Goal: Task Accomplishment & Management: Use online tool/utility

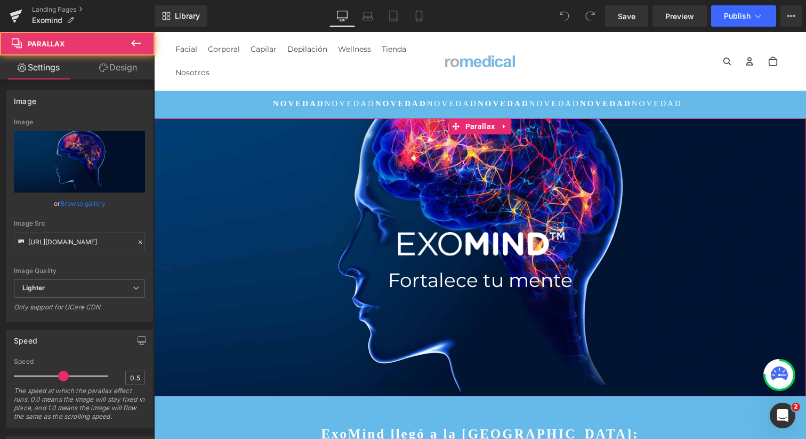
click at [331, 158] on div at bounding box center [480, 244] width 652 height 407
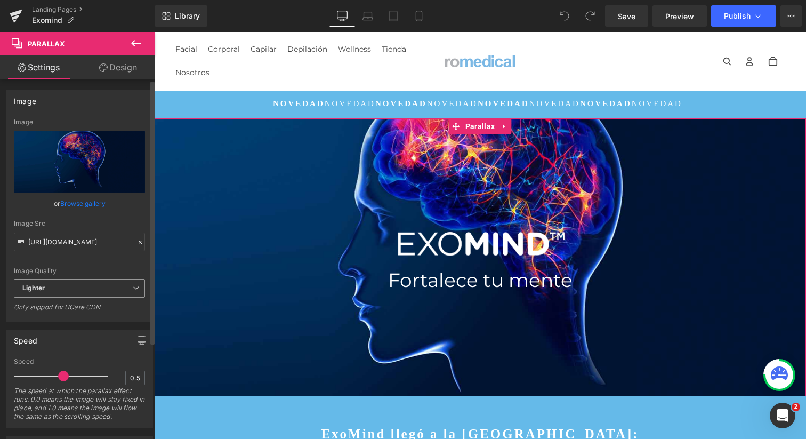
click at [70, 288] on span "Lighter" at bounding box center [79, 288] width 131 height 19
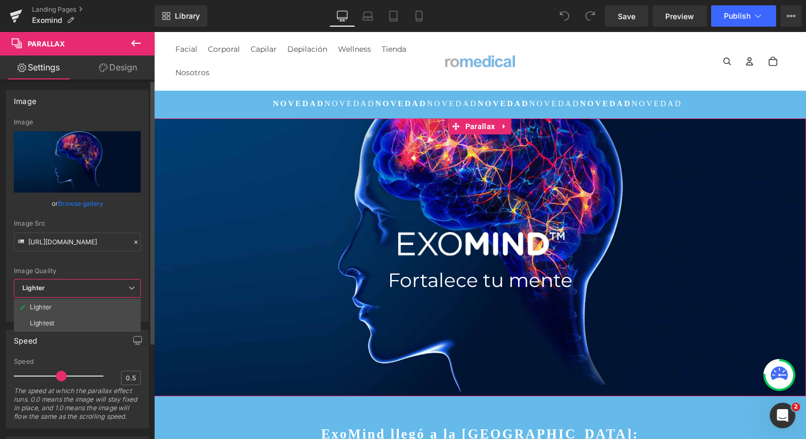
click at [70, 288] on span "Lighter" at bounding box center [77, 288] width 127 height 19
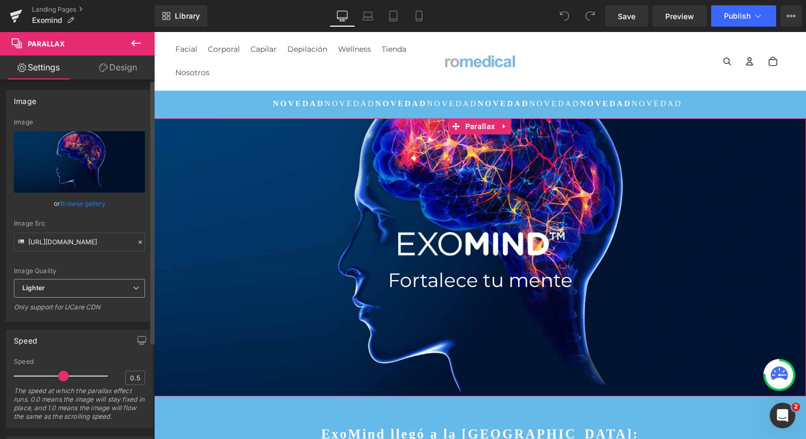
click at [70, 288] on span "Lighter" at bounding box center [79, 288] width 131 height 19
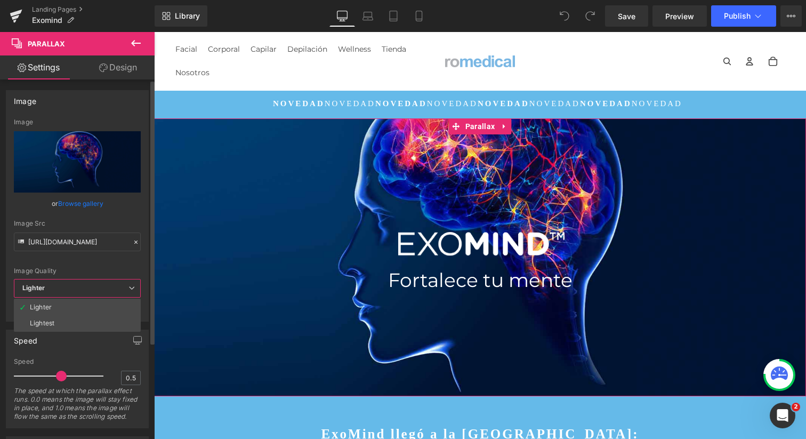
click at [70, 288] on span "Lighter" at bounding box center [77, 288] width 127 height 19
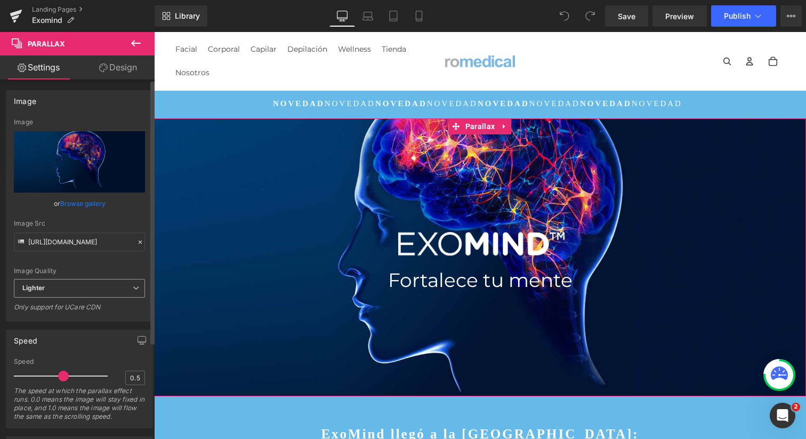
click at [70, 288] on span "Lighter" at bounding box center [79, 288] width 131 height 19
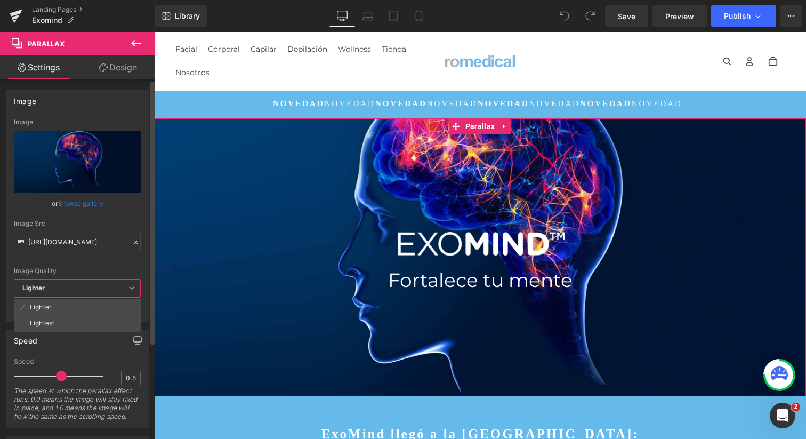
click at [70, 288] on span "Lighter" at bounding box center [77, 288] width 127 height 19
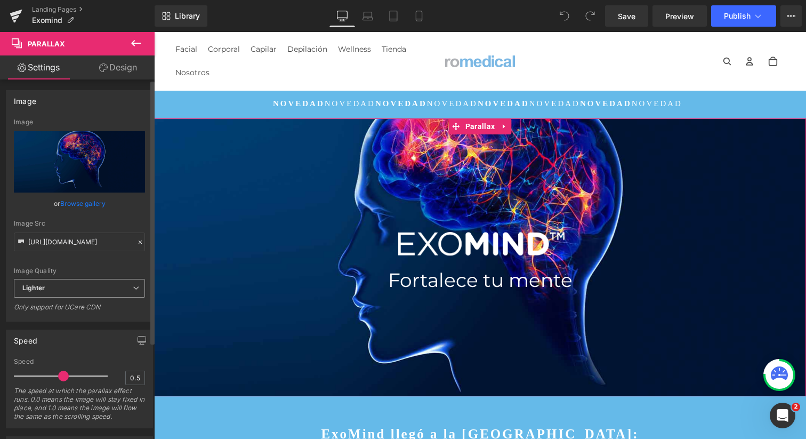
click at [70, 288] on span "Lighter" at bounding box center [79, 288] width 131 height 19
click at [71, 267] on div "Image Quality" at bounding box center [79, 270] width 131 height 7
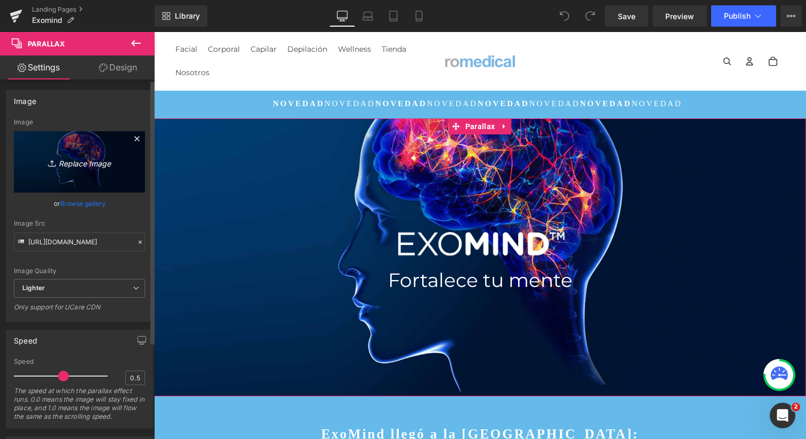
click at [102, 150] on link "Replace Image" at bounding box center [79, 161] width 131 height 61
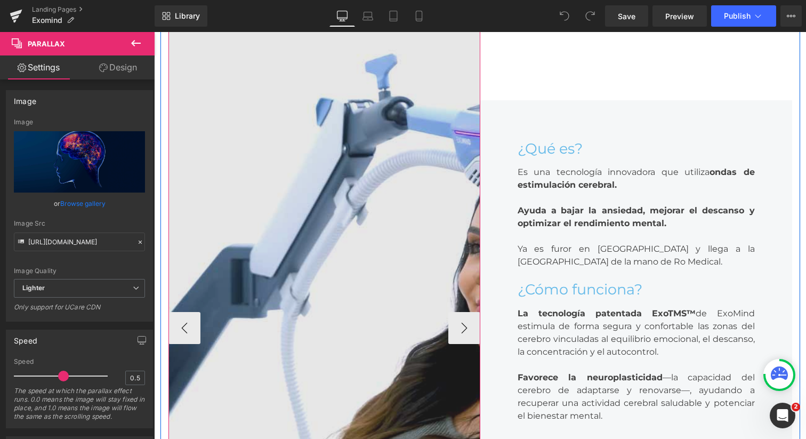
scroll to position [527, 0]
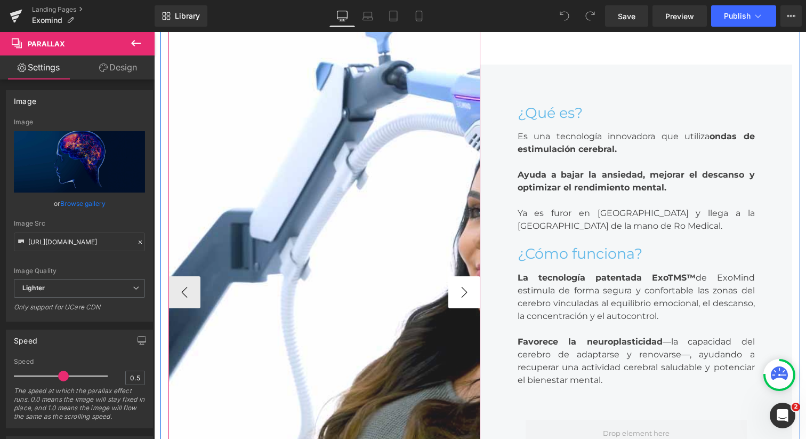
click at [456, 292] on button "›" at bounding box center [464, 292] width 32 height 32
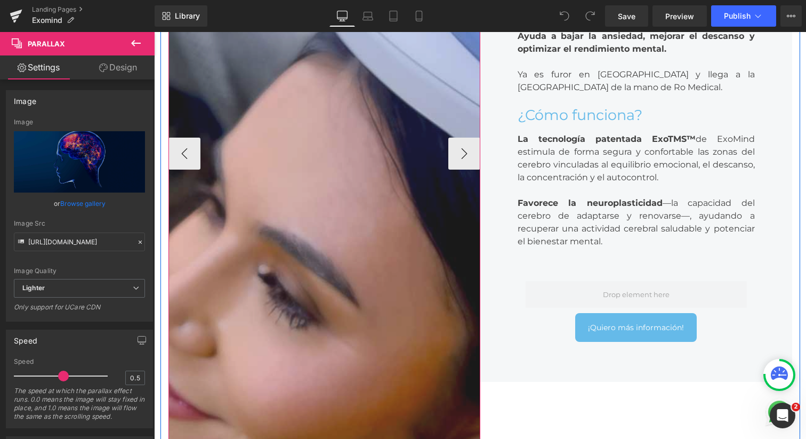
scroll to position [666, 0]
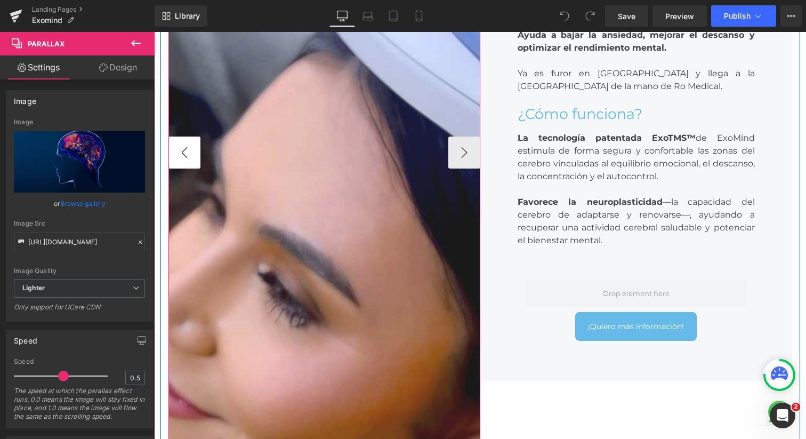
click at [175, 152] on button "‹" at bounding box center [184, 152] width 32 height 32
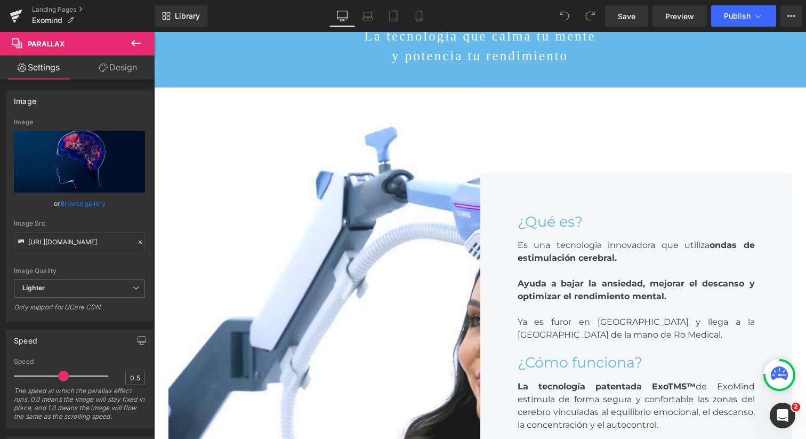
scroll to position [415, 0]
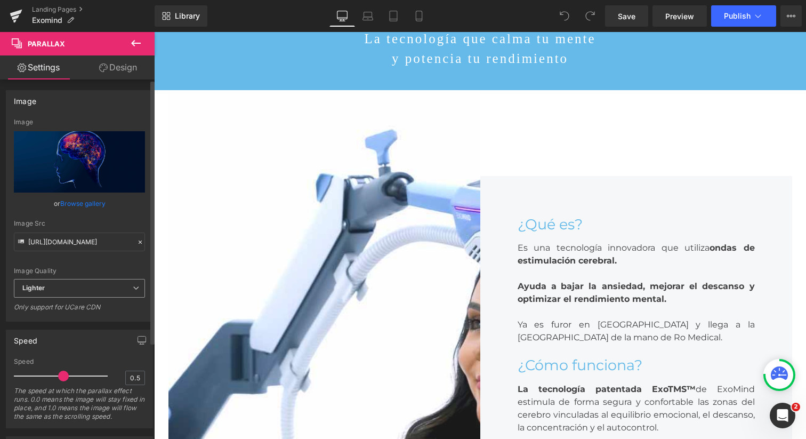
click at [92, 287] on span "Lighter" at bounding box center [79, 288] width 131 height 19
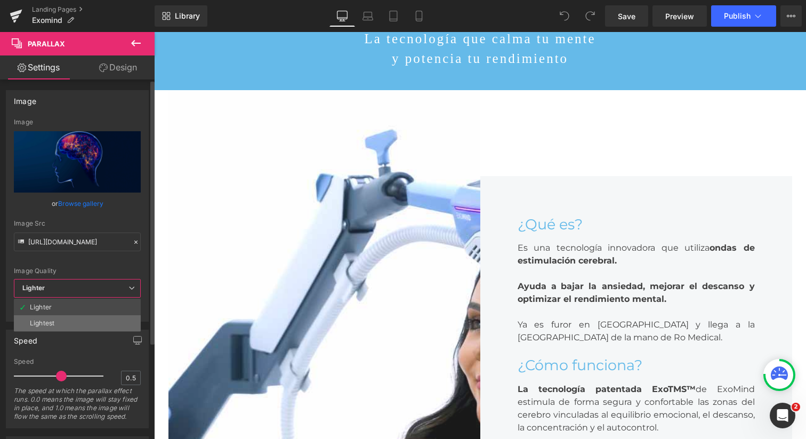
click at [49, 319] on div "Lightest" at bounding box center [42, 322] width 25 height 7
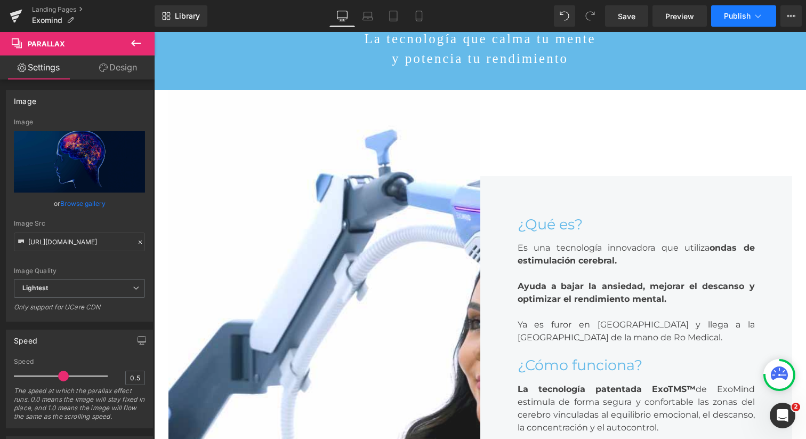
click at [733, 20] on span "Publish" at bounding box center [737, 16] width 27 height 9
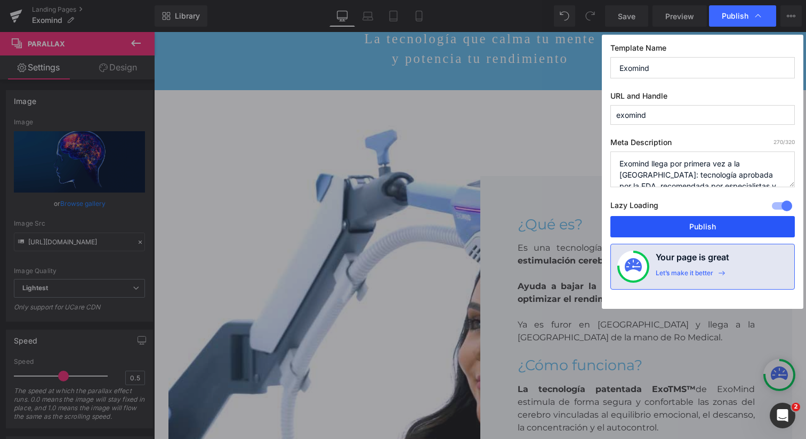
click at [706, 222] on button "Publish" at bounding box center [702, 226] width 184 height 21
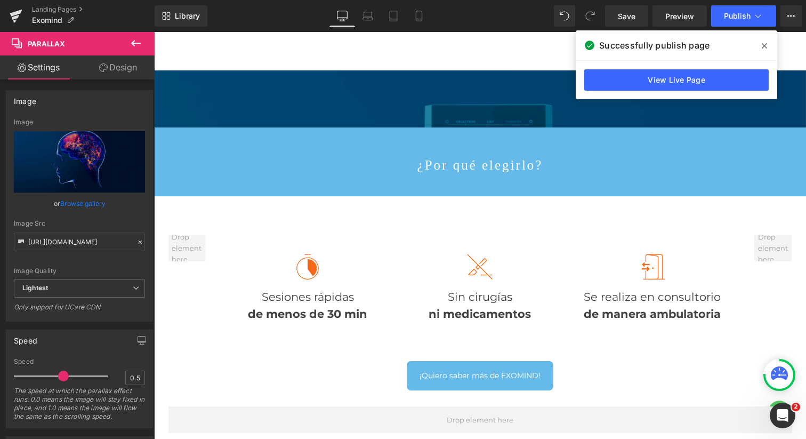
scroll to position [1641, 0]
